Goal: Task Accomplishment & Management: Use online tool/utility

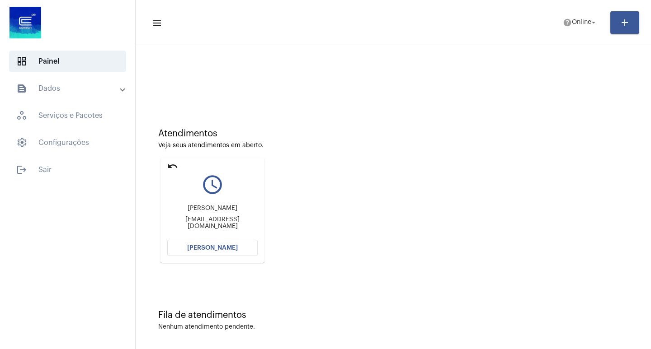
click at [217, 245] on button "[PERSON_NAME]" at bounding box center [212, 248] width 90 height 16
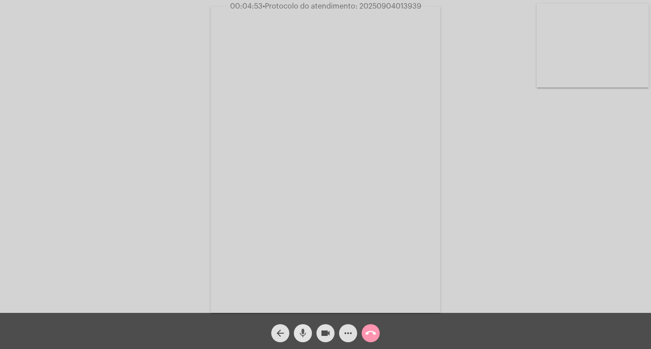
click at [302, 332] on mat-icon "mic" at bounding box center [302, 333] width 11 height 11
click at [322, 333] on mat-icon "videocam" at bounding box center [325, 333] width 11 height 11
click at [321, 331] on mat-icon "videocam_off" at bounding box center [325, 333] width 11 height 11
click at [306, 330] on mat-icon "mic_off" at bounding box center [302, 333] width 11 height 11
click at [369, 339] on mat-icon "call_end" at bounding box center [370, 333] width 11 height 11
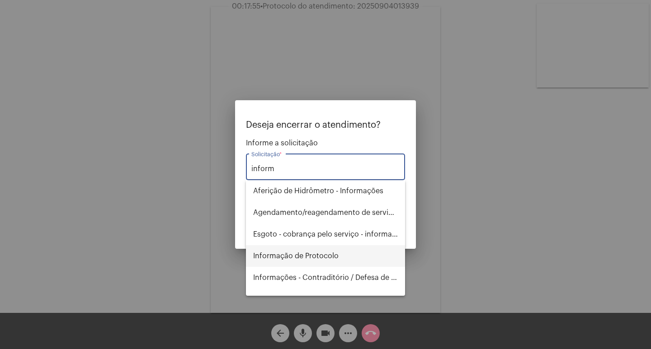
click at [329, 258] on span "Informação de Protocolo" at bounding box center [325, 256] width 145 height 22
type input "Informação de Protocolo"
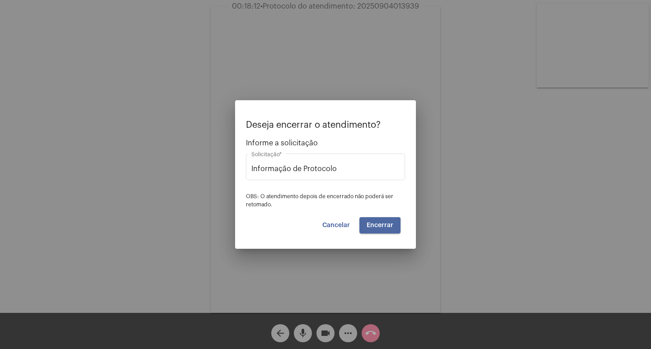
click at [368, 231] on button "Encerrar" at bounding box center [379, 225] width 41 height 16
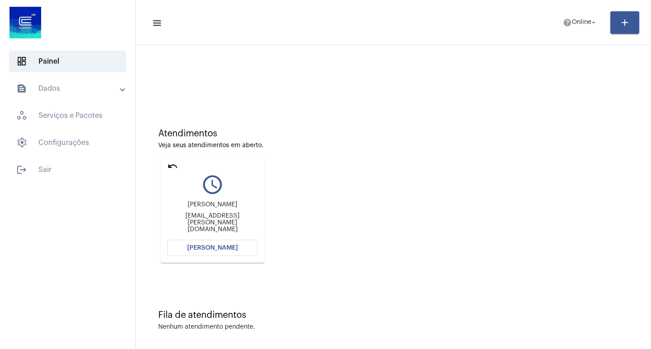
click at [212, 249] on span "[PERSON_NAME]" at bounding box center [212, 248] width 51 height 6
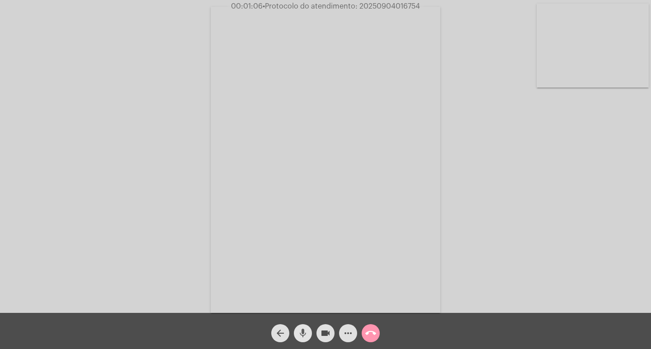
click at [304, 331] on mat-icon "mic" at bounding box center [302, 333] width 11 height 11
click at [321, 334] on mat-icon "videocam" at bounding box center [325, 333] width 11 height 11
click at [332, 334] on button "videocam_off" at bounding box center [325, 334] width 18 height 18
click at [300, 331] on mat-icon "mic_off" at bounding box center [302, 333] width 11 height 11
click at [301, 332] on mat-icon "mic" at bounding box center [302, 333] width 11 height 11
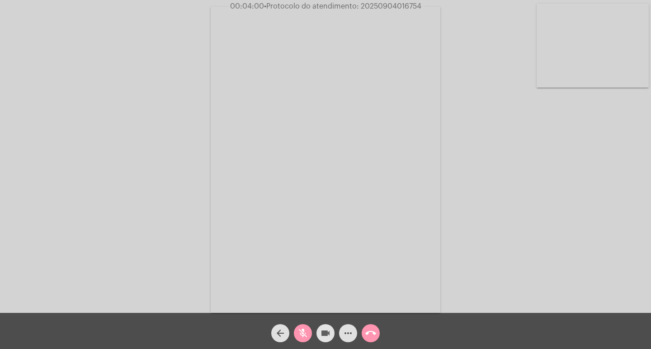
click at [320, 330] on button "videocam" at bounding box center [325, 334] width 18 height 18
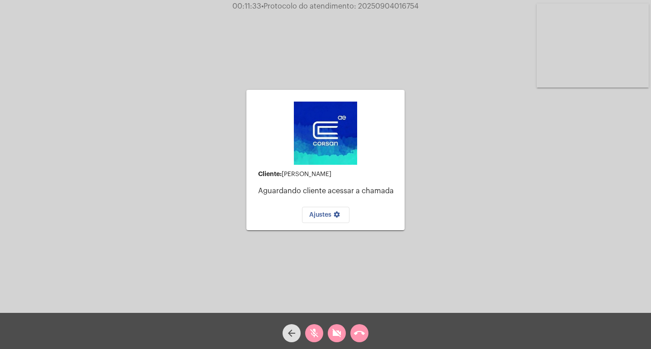
click at [340, 330] on mat-icon "videocam_off" at bounding box center [336, 333] width 11 height 11
click at [319, 330] on mat-icon "mic_off" at bounding box center [314, 333] width 11 height 11
click at [359, 336] on mat-icon "call_end" at bounding box center [359, 333] width 11 height 11
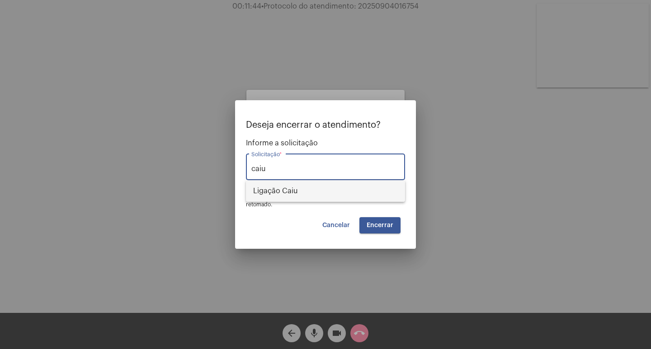
click at [297, 192] on span "Ligação Caiu" at bounding box center [325, 191] width 145 height 22
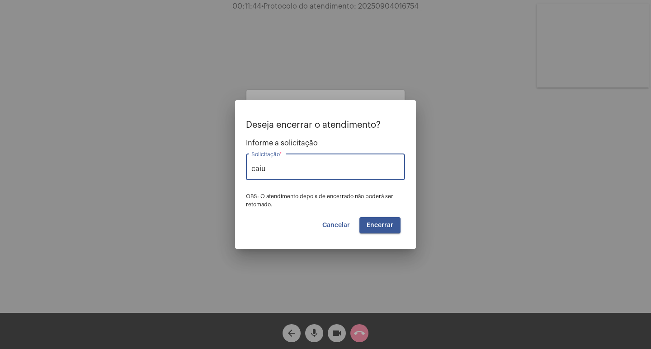
type input "Ligação Caiu"
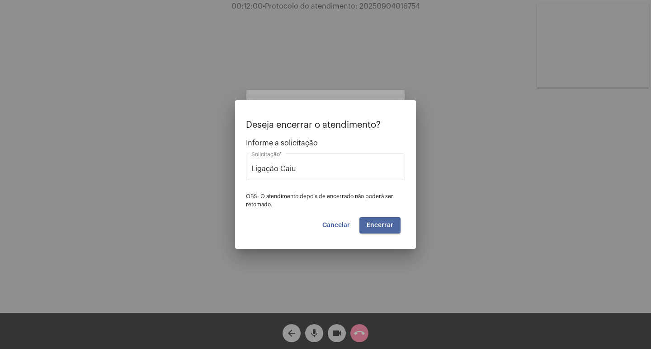
click at [370, 222] on span "Encerrar" at bounding box center [380, 225] width 27 height 6
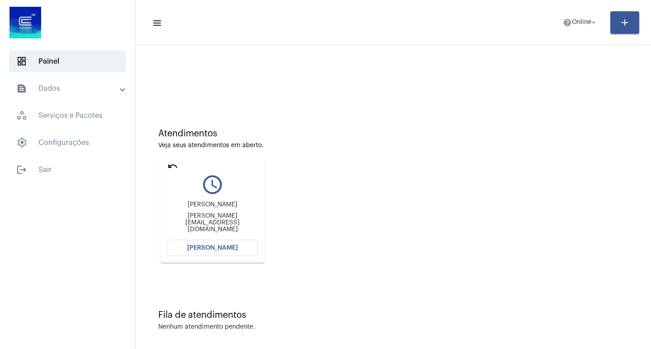
click at [220, 249] on span "[PERSON_NAME]" at bounding box center [212, 248] width 51 height 6
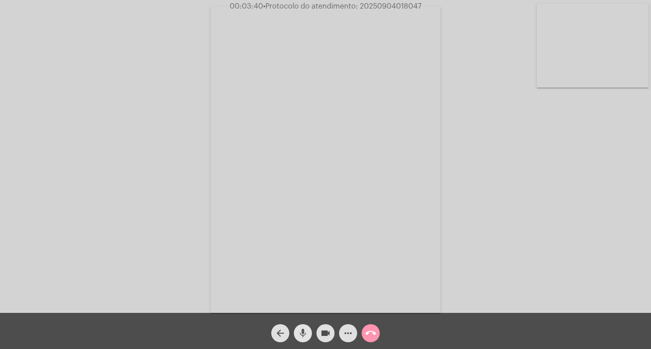
click at [306, 332] on mat-icon "mic" at bounding box center [302, 333] width 11 height 11
click at [317, 334] on button "videocam" at bounding box center [325, 334] width 18 height 18
click at [305, 332] on mat-icon "mic_off" at bounding box center [302, 333] width 11 height 11
click at [324, 330] on mat-icon "videocam_off" at bounding box center [325, 333] width 11 height 11
click at [349, 331] on mat-icon "more_horiz" at bounding box center [348, 333] width 11 height 11
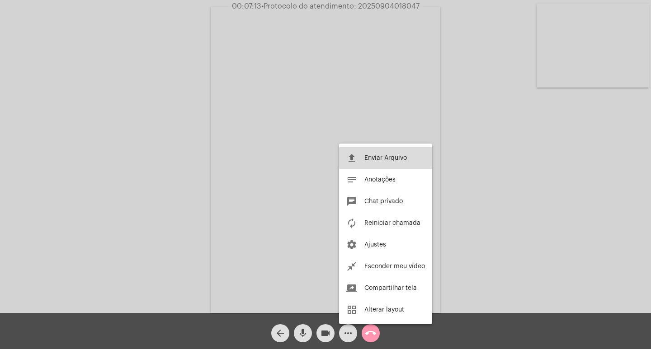
click at [355, 165] on button "file_upload Enviar Arquivo" at bounding box center [385, 158] width 93 height 22
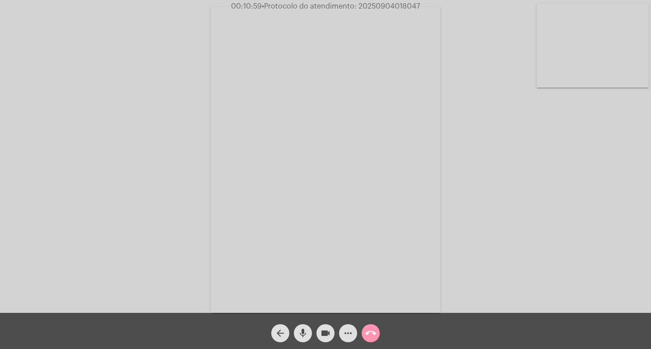
click at [345, 327] on span "more_horiz" at bounding box center [348, 334] width 11 height 18
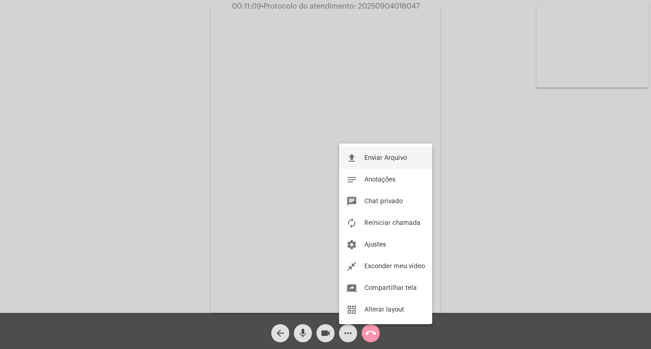
click at [401, 154] on button "file_upload Enviar Arquivo" at bounding box center [385, 158] width 93 height 22
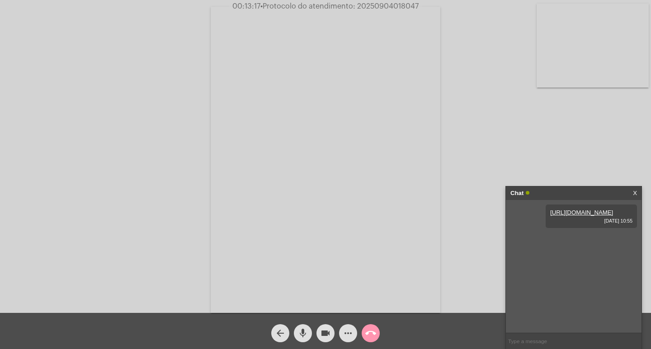
click at [370, 334] on mat-icon "call_end" at bounding box center [370, 333] width 11 height 11
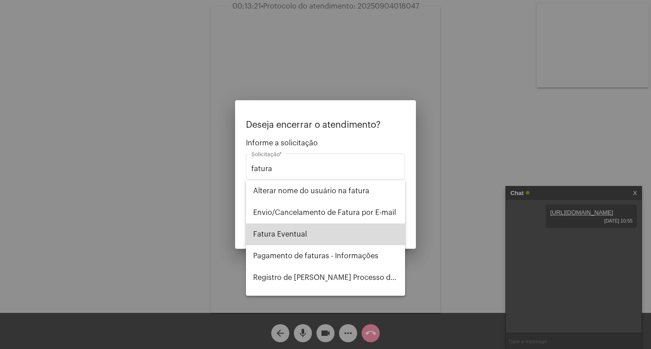
click at [339, 236] on span "Fatura Eventual" at bounding box center [325, 235] width 145 height 22
type input "Fatura Eventual"
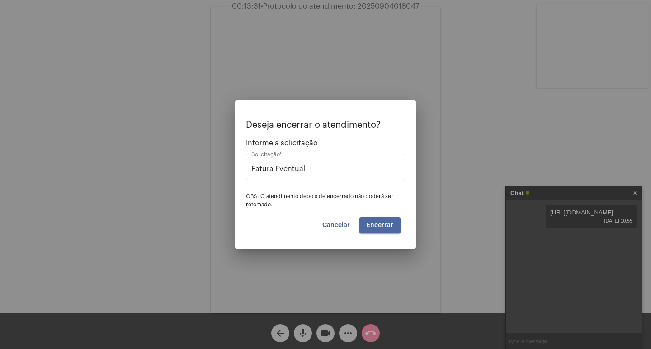
click at [384, 226] on span "Encerrar" at bounding box center [380, 225] width 27 height 6
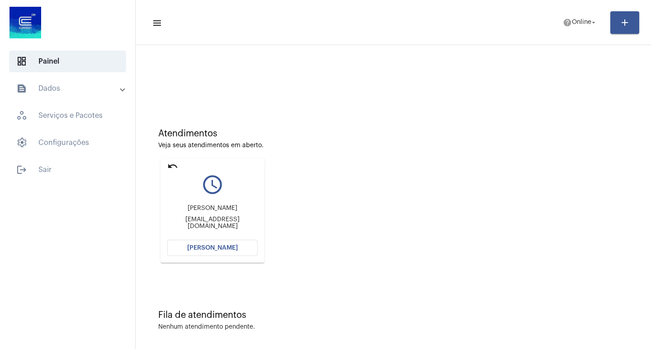
click at [551, 148] on div "Veja seus atendimentos em aberto." at bounding box center [393, 145] width 470 height 7
click at [181, 244] on button "[PERSON_NAME]" at bounding box center [212, 248] width 90 height 16
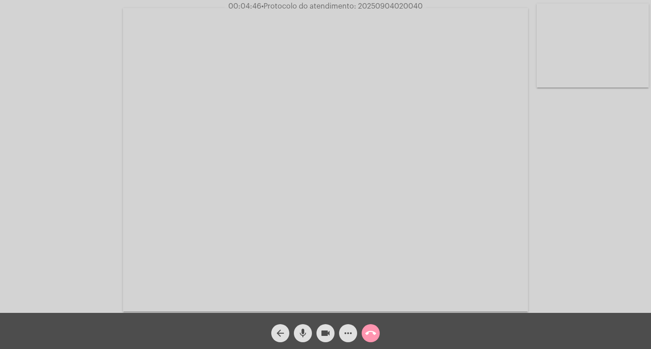
click at [351, 332] on mat-icon "more_horiz" at bounding box center [348, 333] width 11 height 11
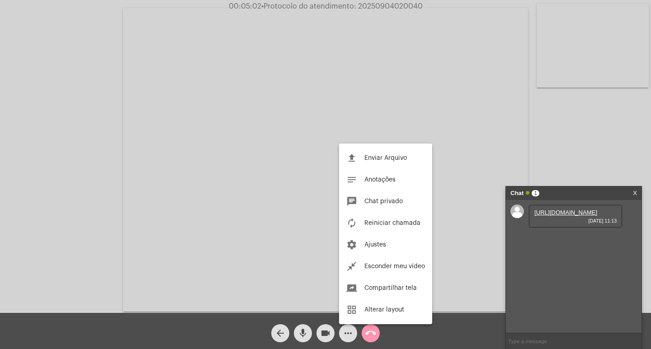
click at [342, 331] on div at bounding box center [325, 174] width 651 height 349
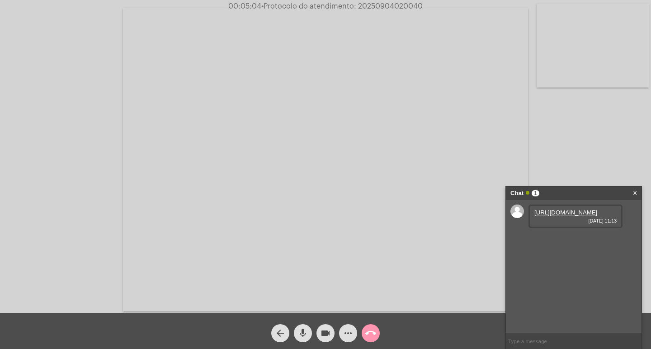
click at [546, 216] on link "[URL][DOMAIN_NAME]" at bounding box center [565, 212] width 63 height 7
click at [560, 242] on link "[URL][DOMAIN_NAME]" at bounding box center [565, 238] width 63 height 7
click at [569, 268] on link "[URL][DOMAIN_NAME]" at bounding box center [565, 264] width 63 height 7
click at [346, 335] on mat-icon "more_horiz" at bounding box center [348, 333] width 11 height 11
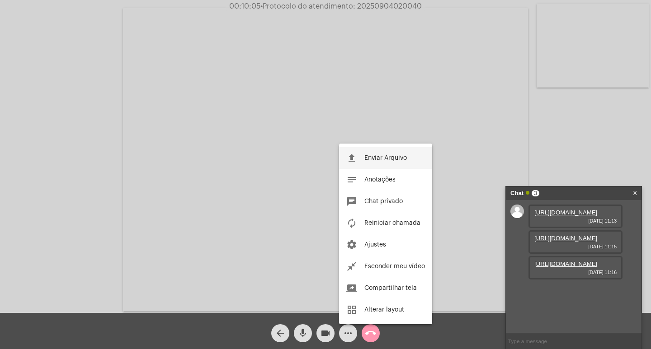
click at [375, 157] on span "Enviar Arquivo" at bounding box center [385, 158] width 42 height 6
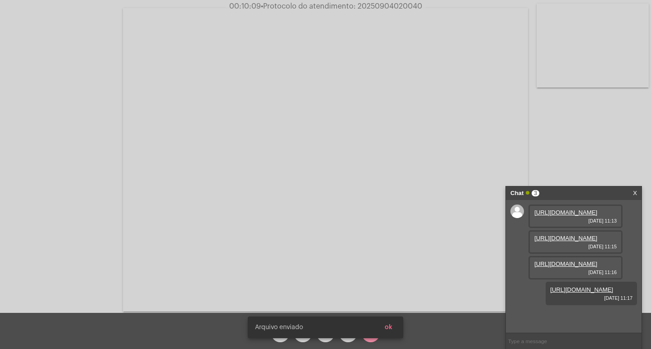
scroll to position [54, 0]
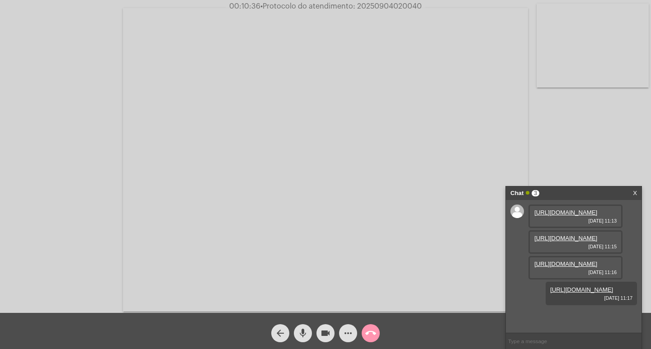
click at [354, 333] on button "more_horiz" at bounding box center [348, 334] width 18 height 18
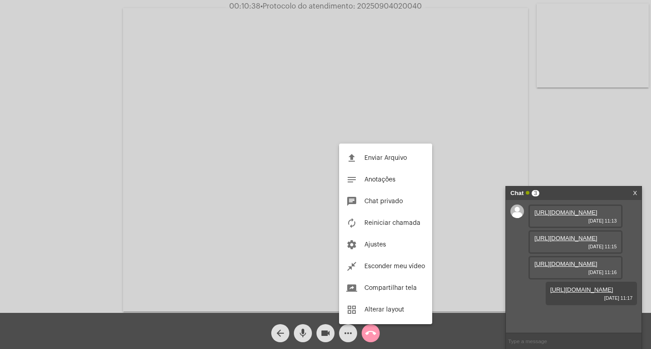
click at [13, 198] on div at bounding box center [325, 174] width 651 height 349
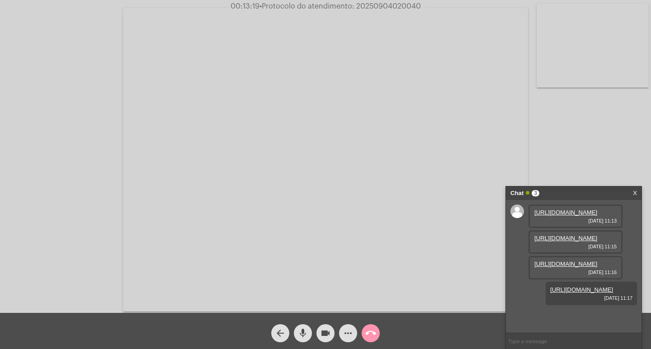
click at [383, 7] on span "• Protocolo do atendimento: 20250904020040" at bounding box center [339, 6] width 161 height 7
copy span "20250904020040"
drag, startPoint x: 31, startPoint y: 120, endPoint x: 42, endPoint y: 120, distance: 10.9
click at [31, 120] on div "Acessando Câmera e Microfone..." at bounding box center [325, 158] width 649 height 313
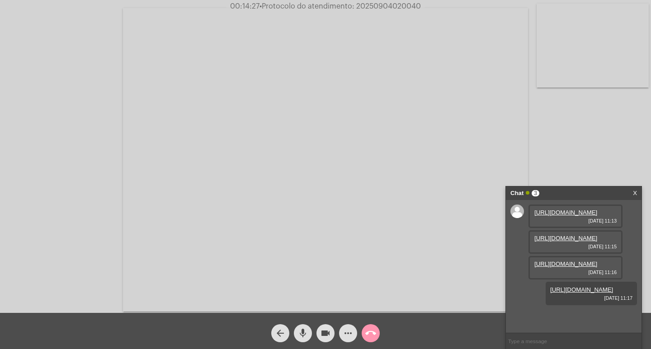
click at [377, 332] on button "call_end" at bounding box center [371, 334] width 18 height 18
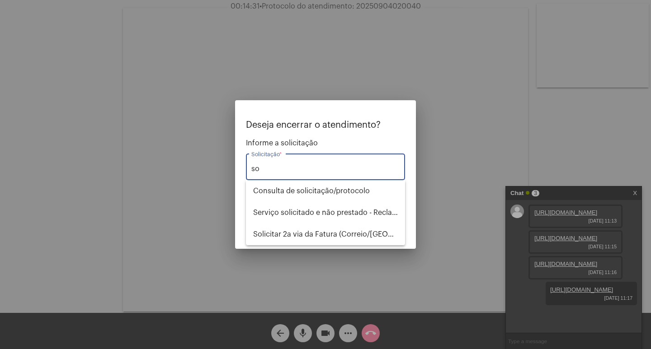
type input "s"
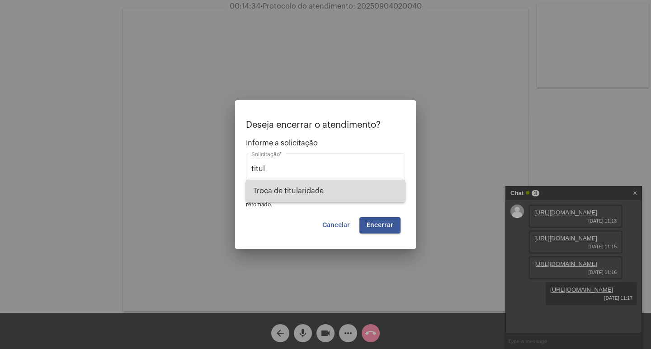
click at [311, 197] on span "Troca de titularidade" at bounding box center [325, 191] width 145 height 22
type input "Troca de titularidade"
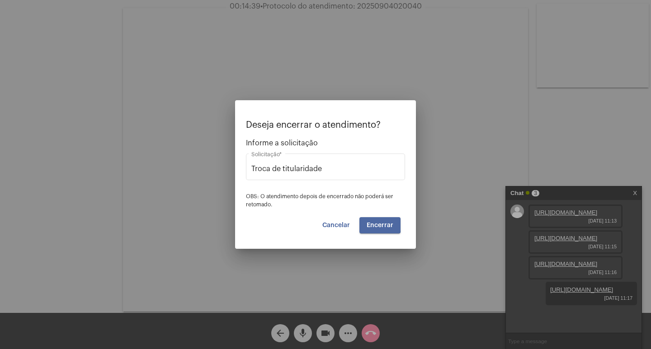
click at [370, 221] on button "Encerrar" at bounding box center [379, 225] width 41 height 16
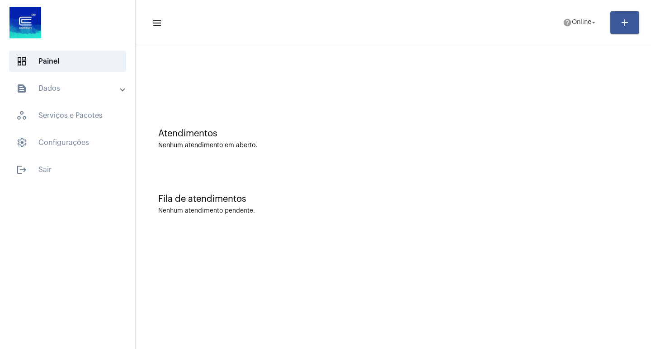
click at [71, 86] on mat-panel-title "text_snippet_outlined Dados" at bounding box center [68, 88] width 104 height 11
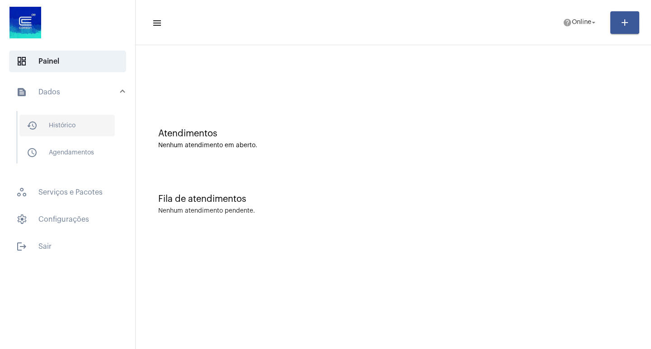
click at [72, 116] on span "history_outlined Histórico" at bounding box center [66, 126] width 95 height 22
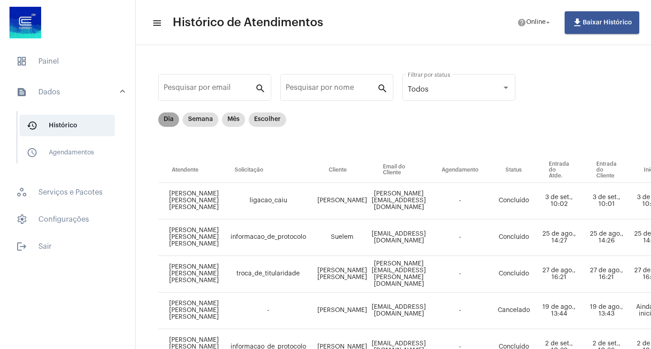
click at [168, 121] on mat-chip "Dia" at bounding box center [168, 120] width 21 height 14
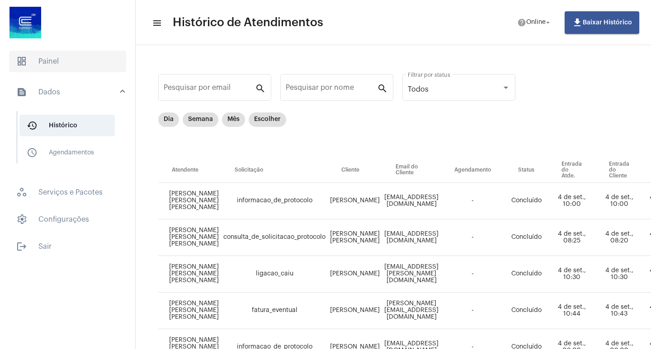
click at [39, 64] on span "dashboard Painel" at bounding box center [67, 62] width 117 height 22
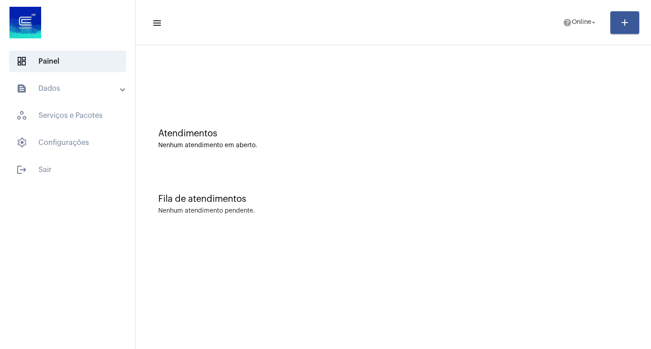
click at [538, 266] on mat-sidenav-content "menu help Online arrow_drop_down add Atendimentos Nenhum atendimento em aberto.…" at bounding box center [393, 174] width 515 height 349
